Goal: Navigation & Orientation: Go to known website

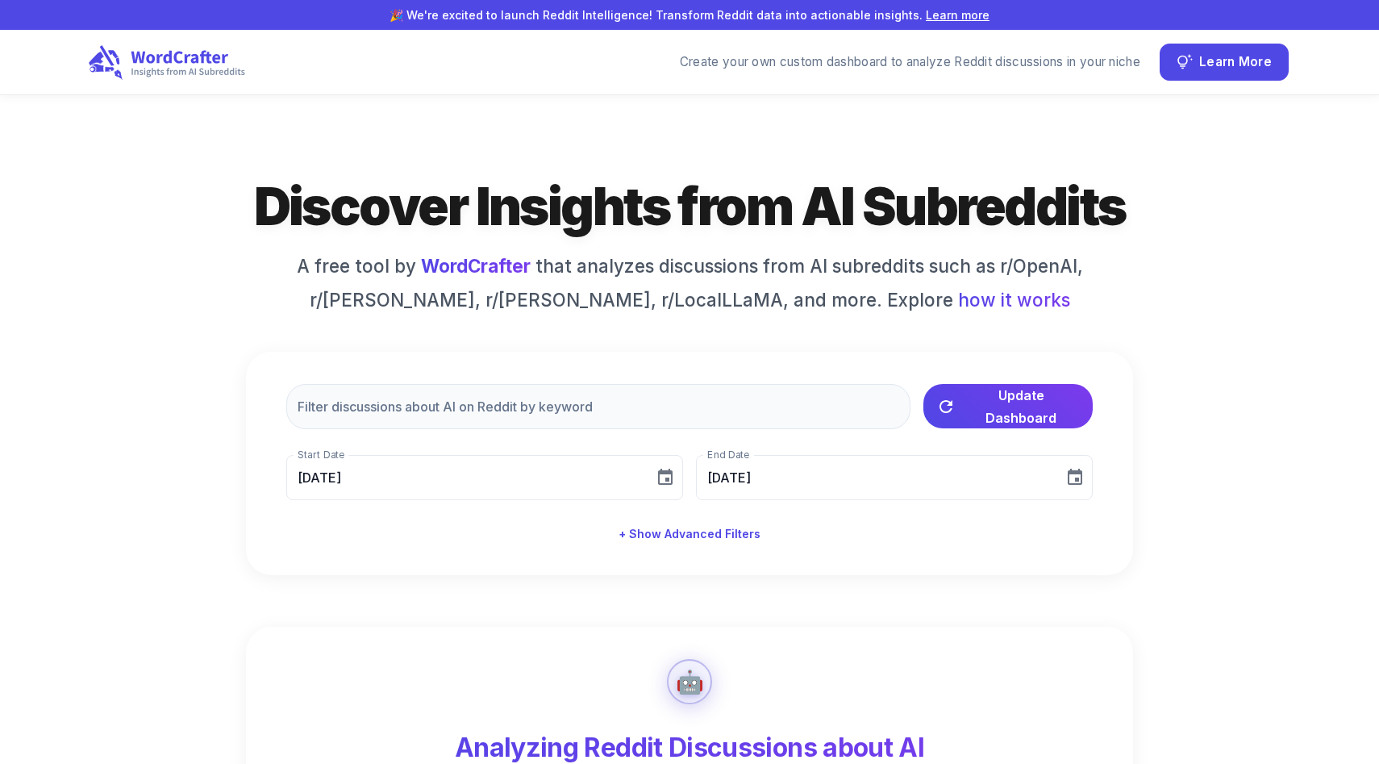
click at [232, 65] on icon at bounding box center [167, 61] width 156 height 35
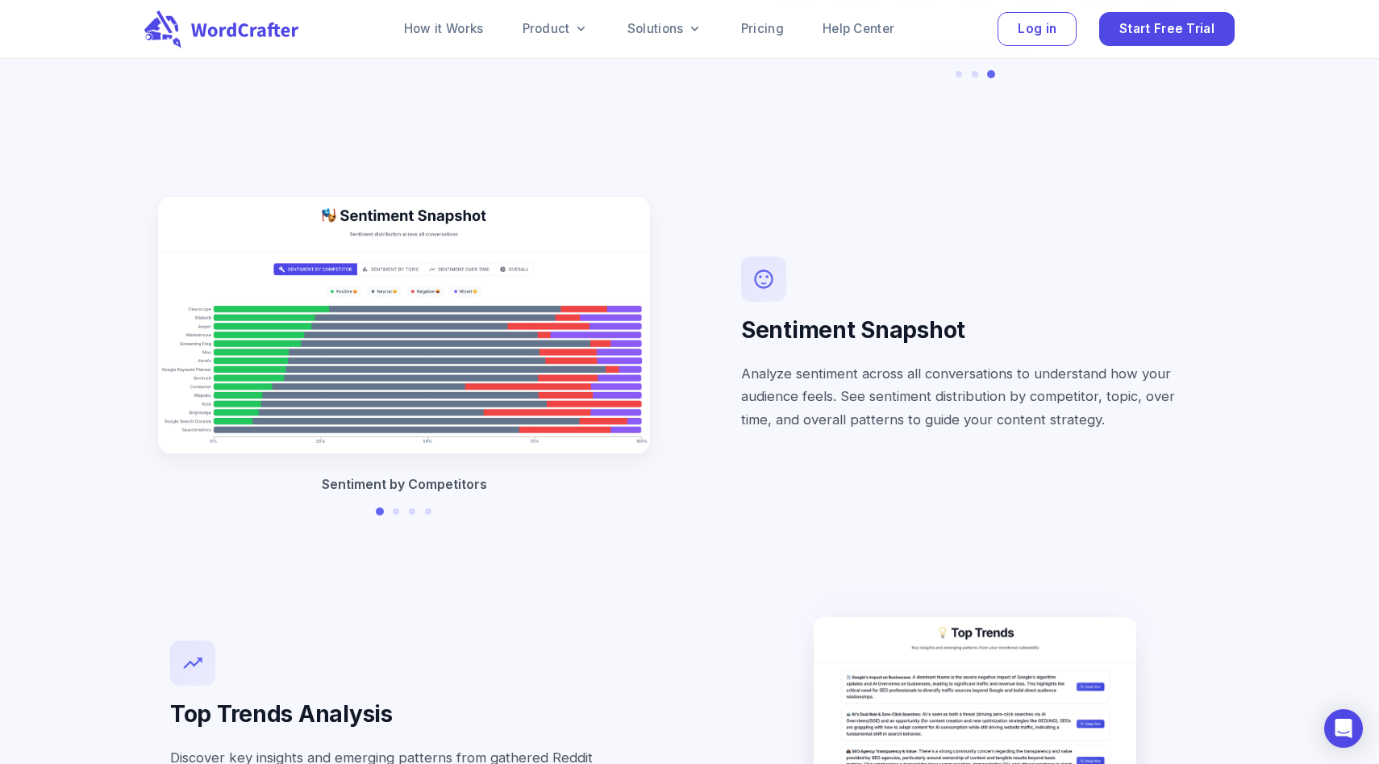
scroll to position [3403, 0]
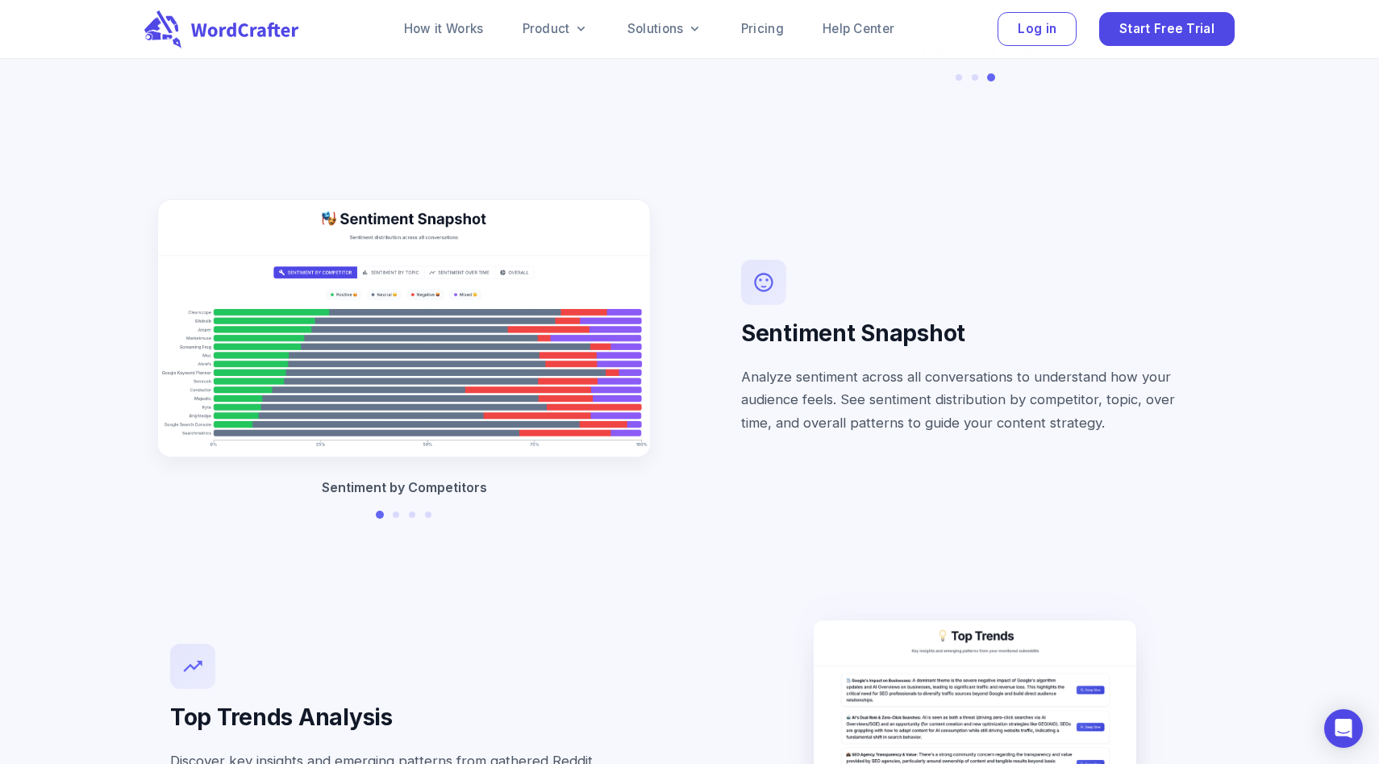
click at [0, 0] on img at bounding box center [0, 0] width 0 height 0
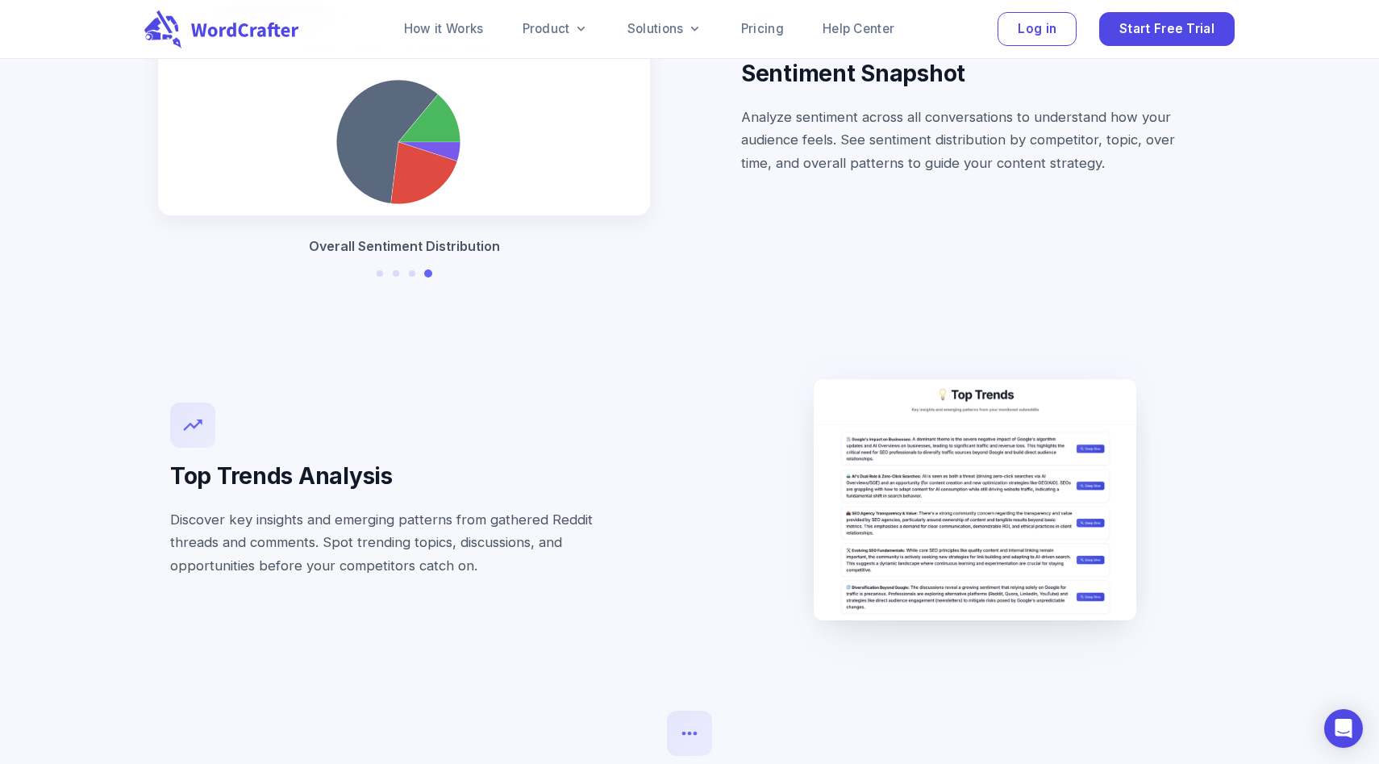
scroll to position [3686, 0]
